Goal: Information Seeking & Learning: Find specific fact

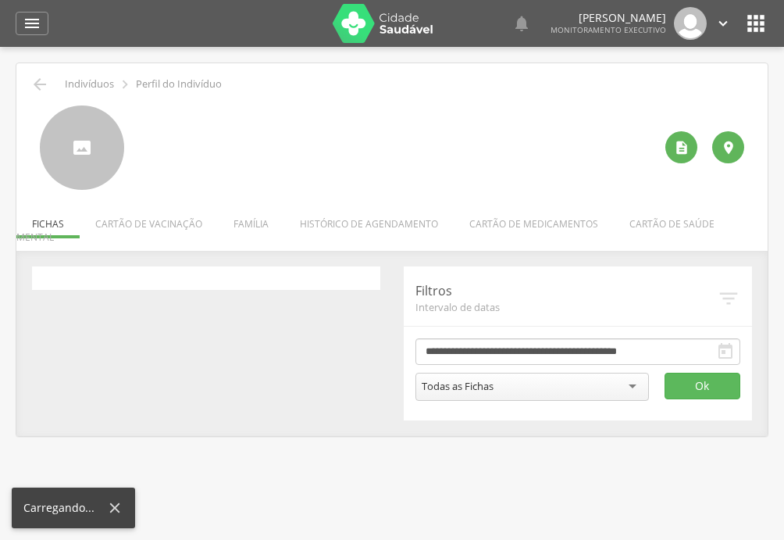
click at [140, 152] on div at bounding box center [140, 152] width 0 height 0
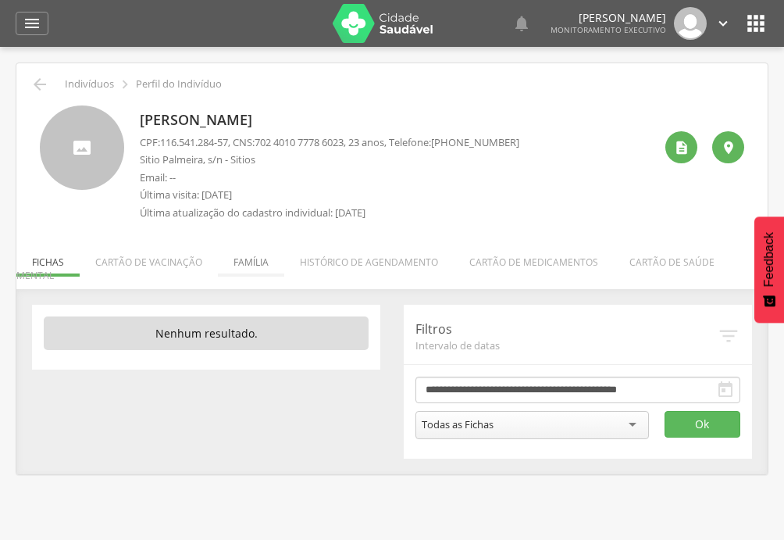
click at [247, 262] on li "Família" at bounding box center [251, 258] width 66 height 37
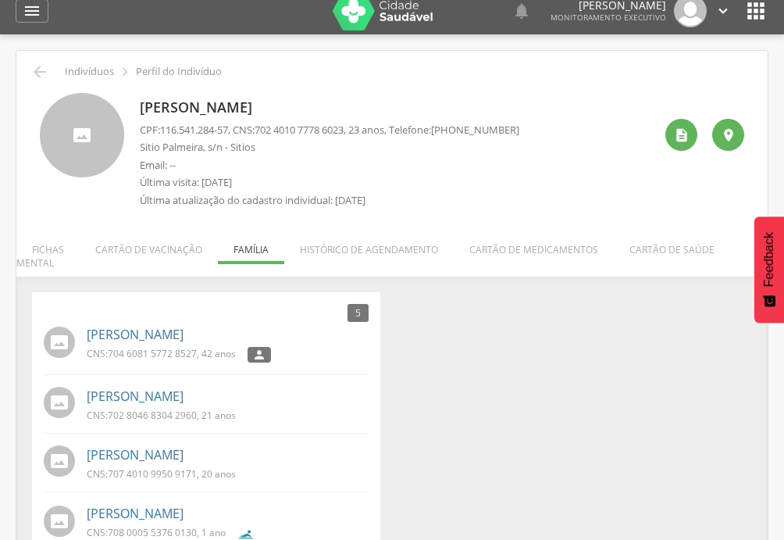
scroll to position [95, 0]
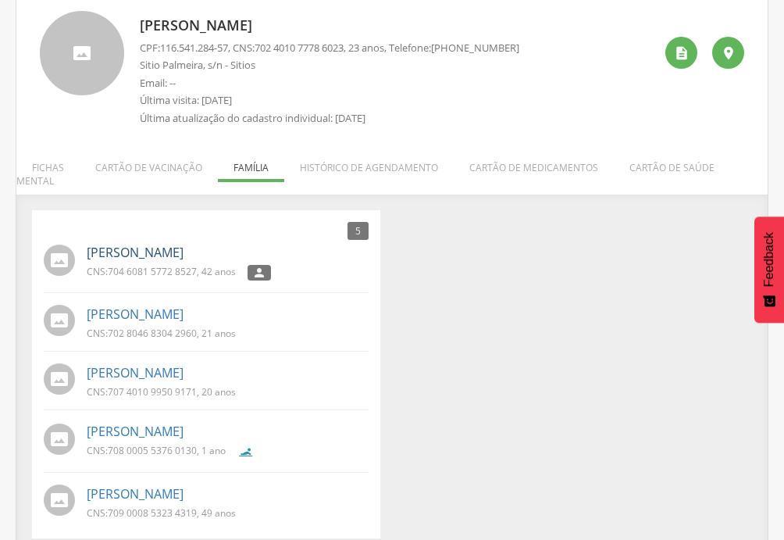
click at [98, 244] on link "[PERSON_NAME]" at bounding box center [135, 253] width 97 height 18
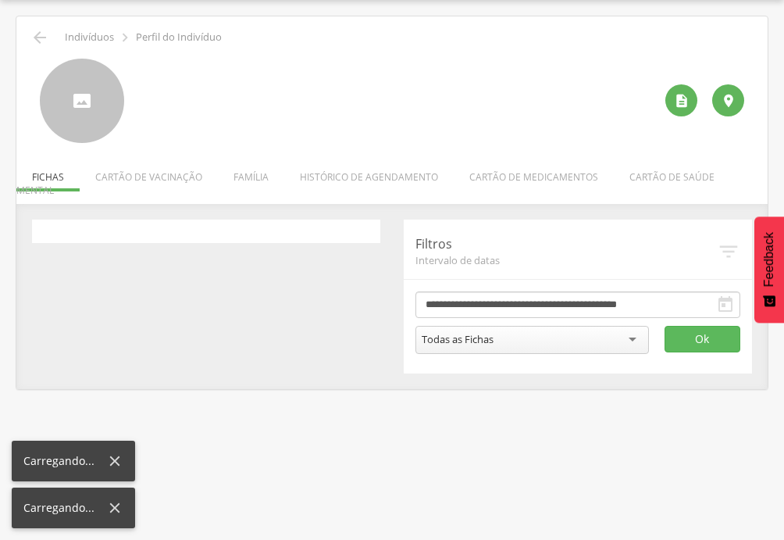
scroll to position [47, 0]
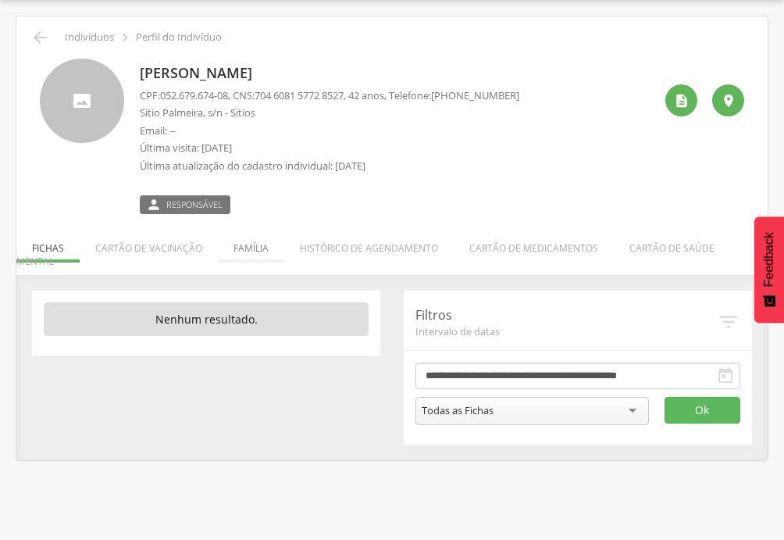
click at [252, 249] on li "Família" at bounding box center [251, 244] width 66 height 37
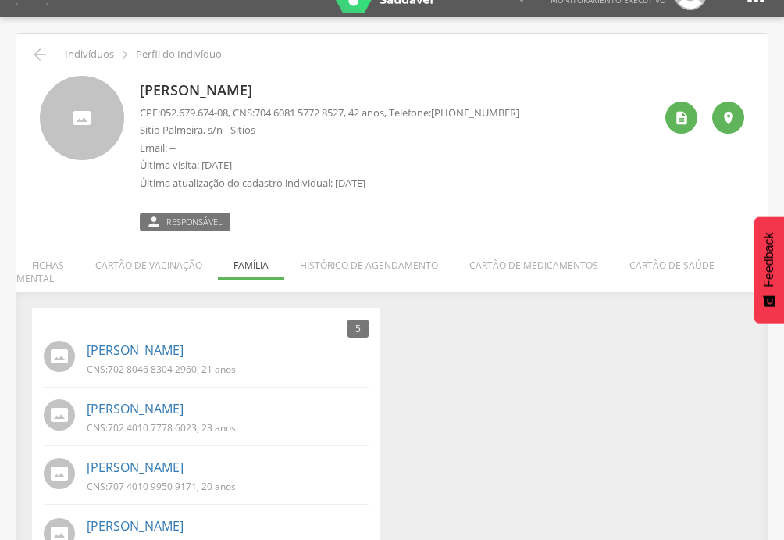
scroll to position [0, 0]
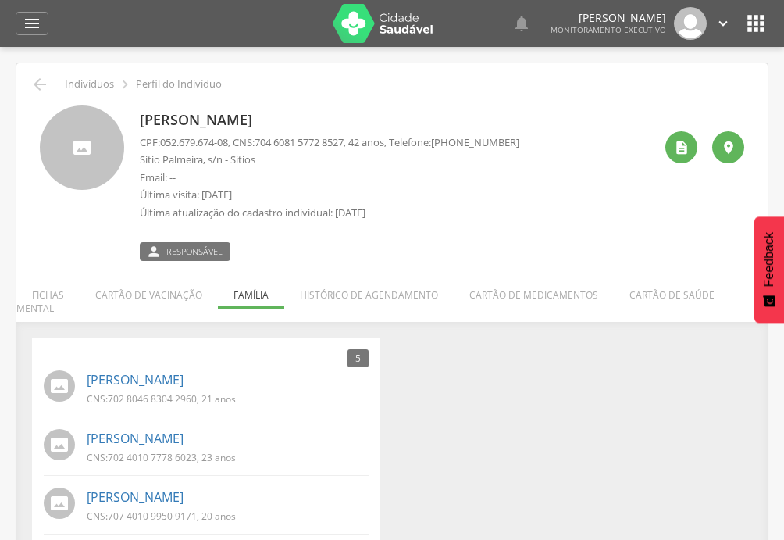
drag, startPoint x: 162, startPoint y: 140, endPoint x: 235, endPoint y: 143, distance: 73.5
click at [235, 143] on p "CPF: 052.679.674-08 , CNS: [PHONE_NUMBER] , 42 anos, Telefone: [PHONE_NUMBER]" at bounding box center [330, 142] width 380 height 15
click at [345, 209] on p "Última atualização do cadastro individual: [DATE]" at bounding box center [330, 212] width 380 height 15
click at [483, 184] on p "Email: --" at bounding box center [330, 177] width 380 height 15
click at [289, 186] on div "CPF: 052.679.674-08 , CNS: [PHONE_NUMBER] , 42 anos, Telefone: [PHONE_NUMBER] […" at bounding box center [330, 181] width 380 height 93
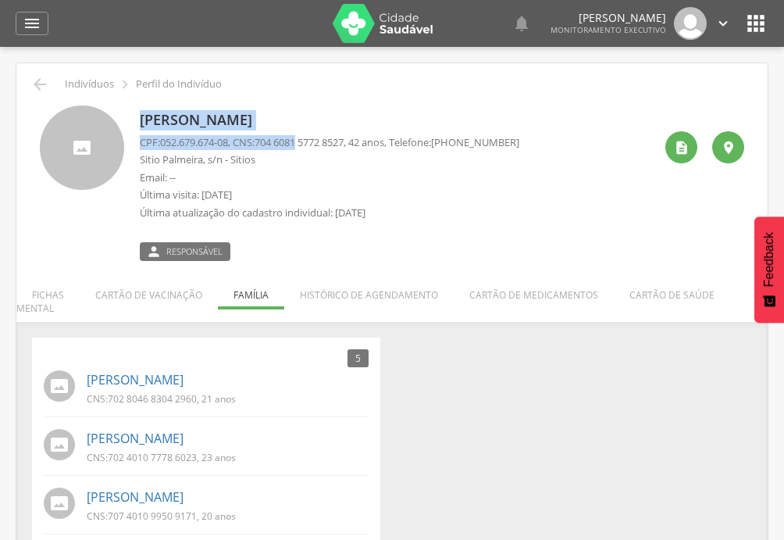
drag, startPoint x: 132, startPoint y: 116, endPoint x: 359, endPoint y: 166, distance: 232.2
click at [314, 145] on div "[PERSON_NAME] CPF: 052.679.674-08 , CNS: [PHONE_NUMBER] , 42 anos, Telefone: [P…" at bounding box center [392, 182] width 705 height 155
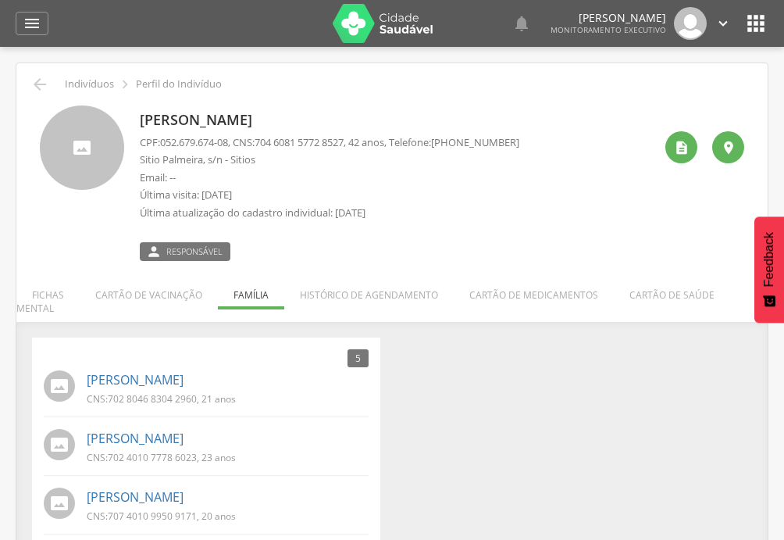
click at [396, 184] on p "Email: --" at bounding box center [330, 177] width 380 height 15
click at [290, 189] on p "Última visita: [DATE]" at bounding box center [330, 195] width 380 height 15
